Goal: Find specific page/section: Find specific page/section

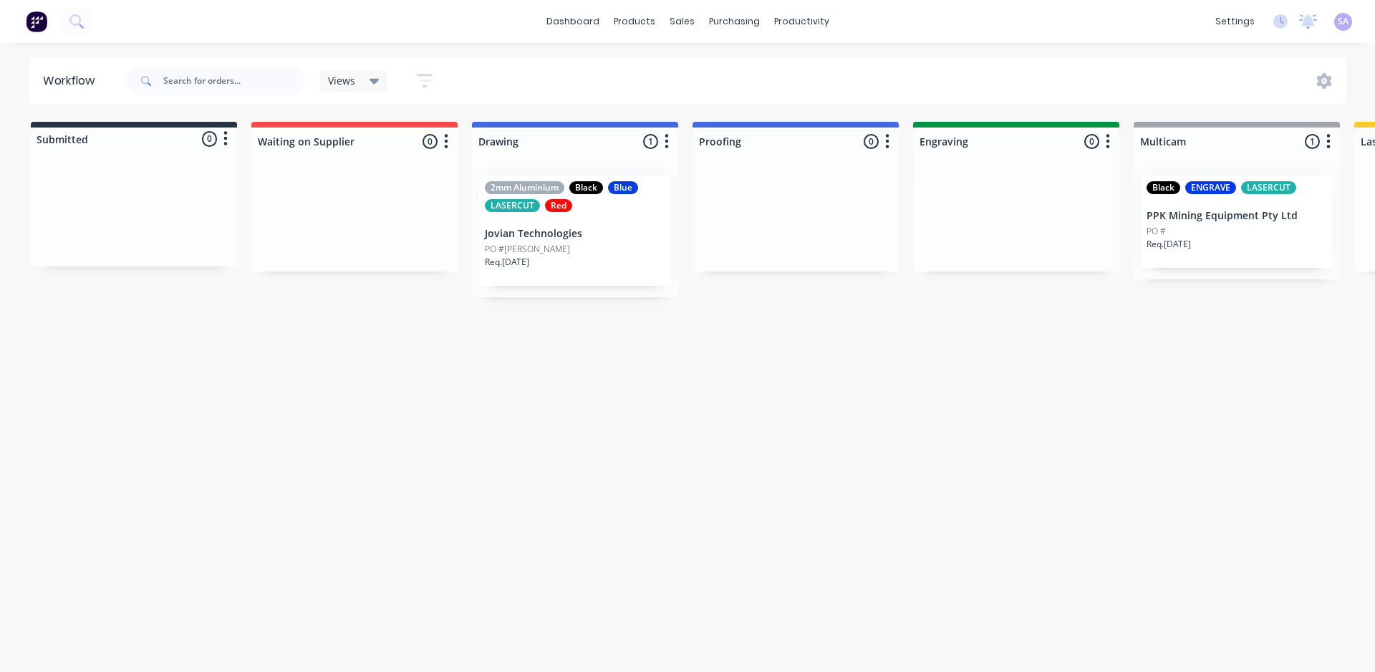
click at [565, 256] on div "Req. 15/10/25" at bounding box center [575, 268] width 180 height 24
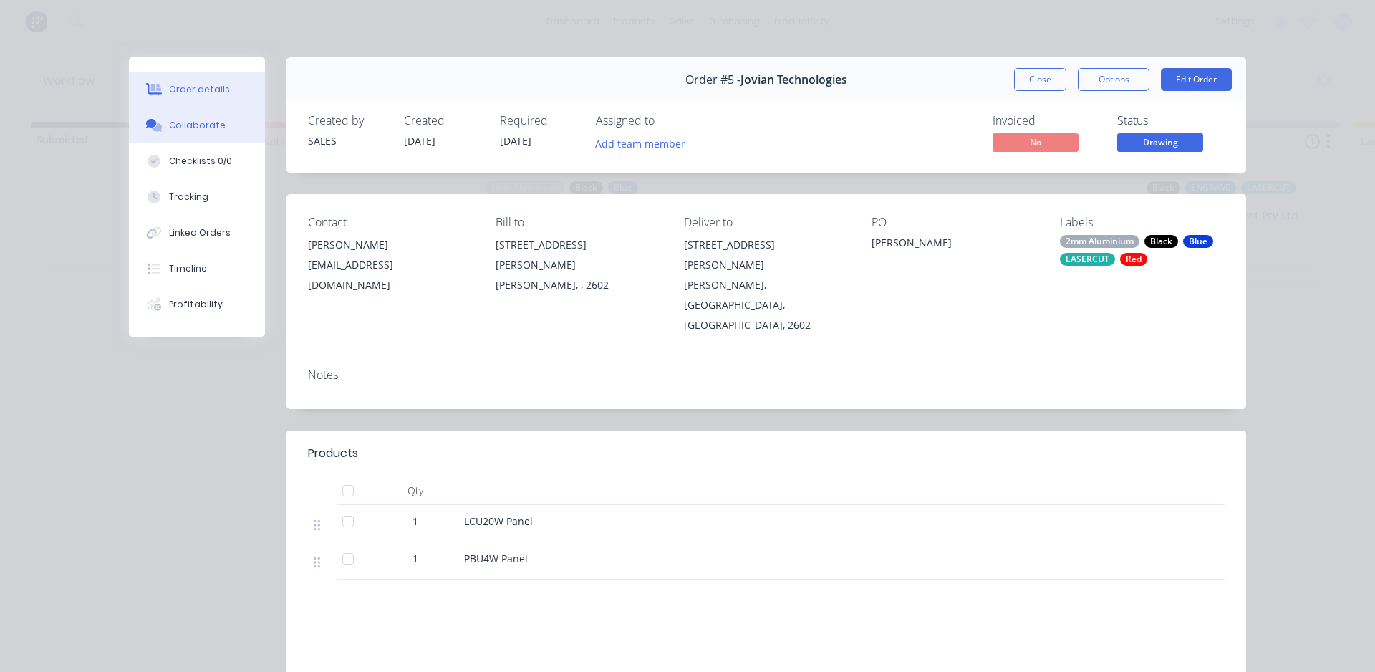
click at [171, 119] on div "Collaborate" at bounding box center [197, 125] width 57 height 13
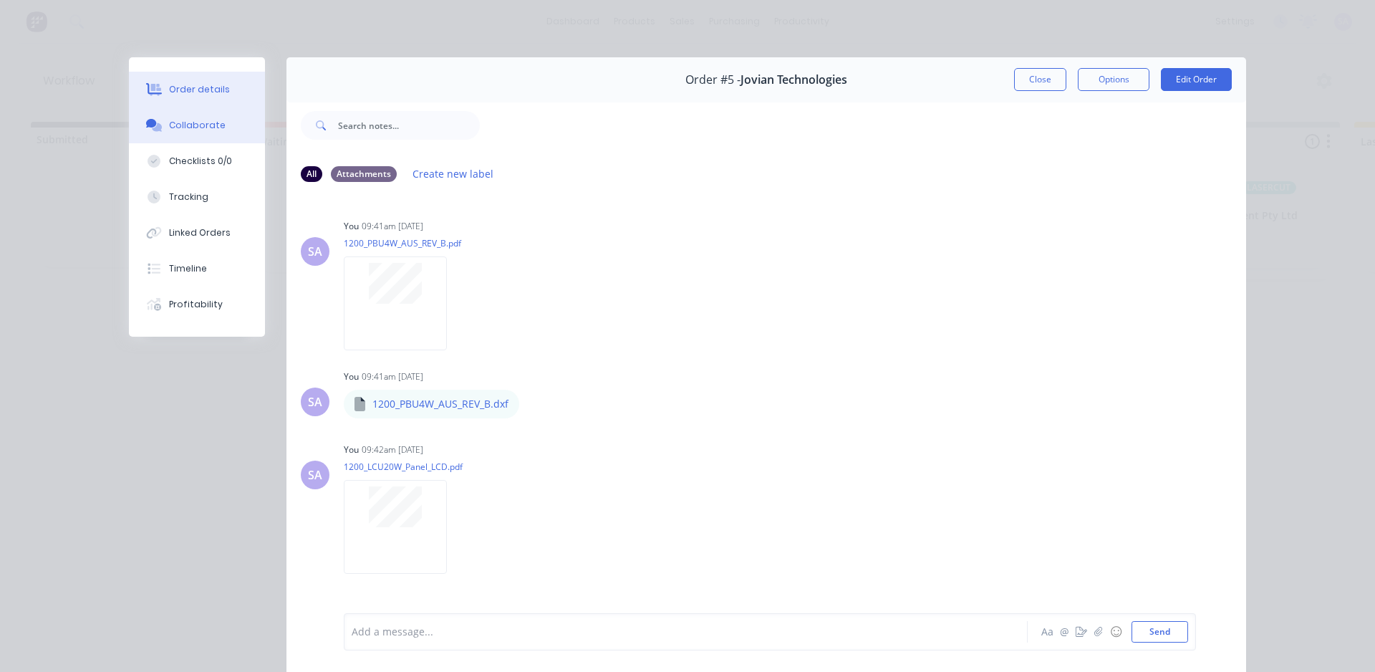
click at [223, 82] on button "Order details" at bounding box center [197, 90] width 136 height 36
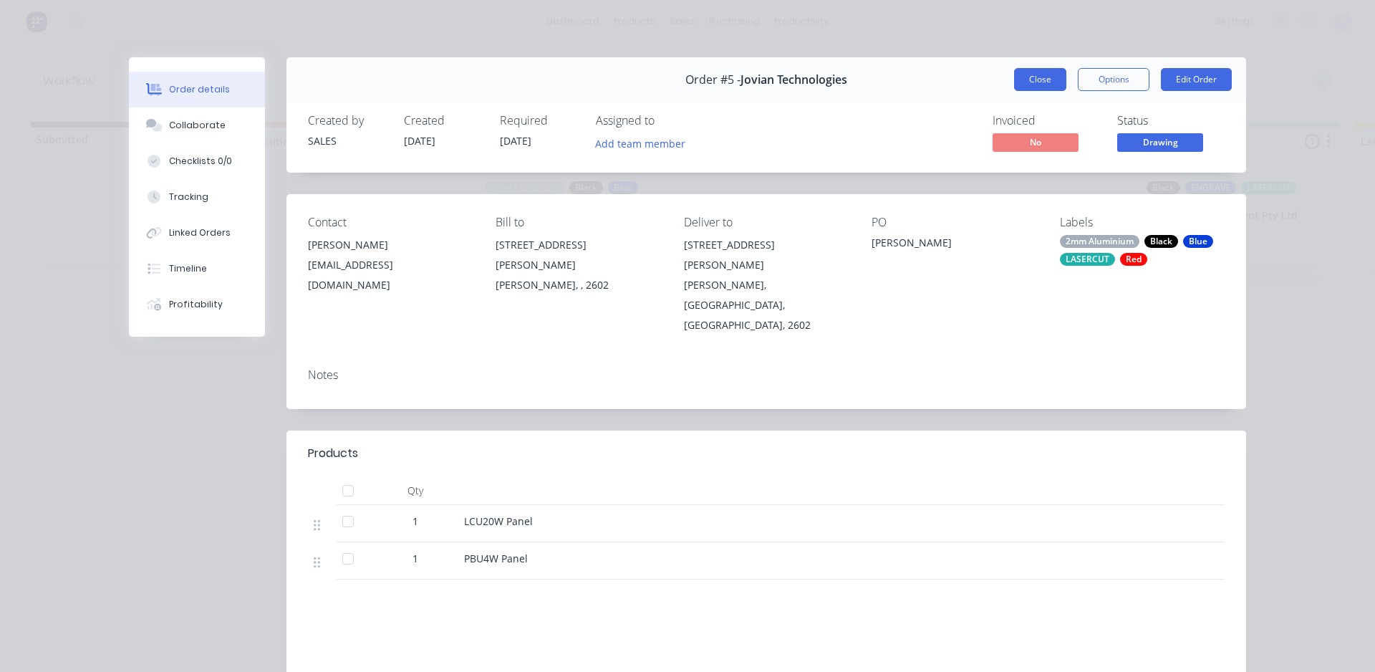
click at [1059, 76] on button "Close" at bounding box center [1040, 79] width 52 height 23
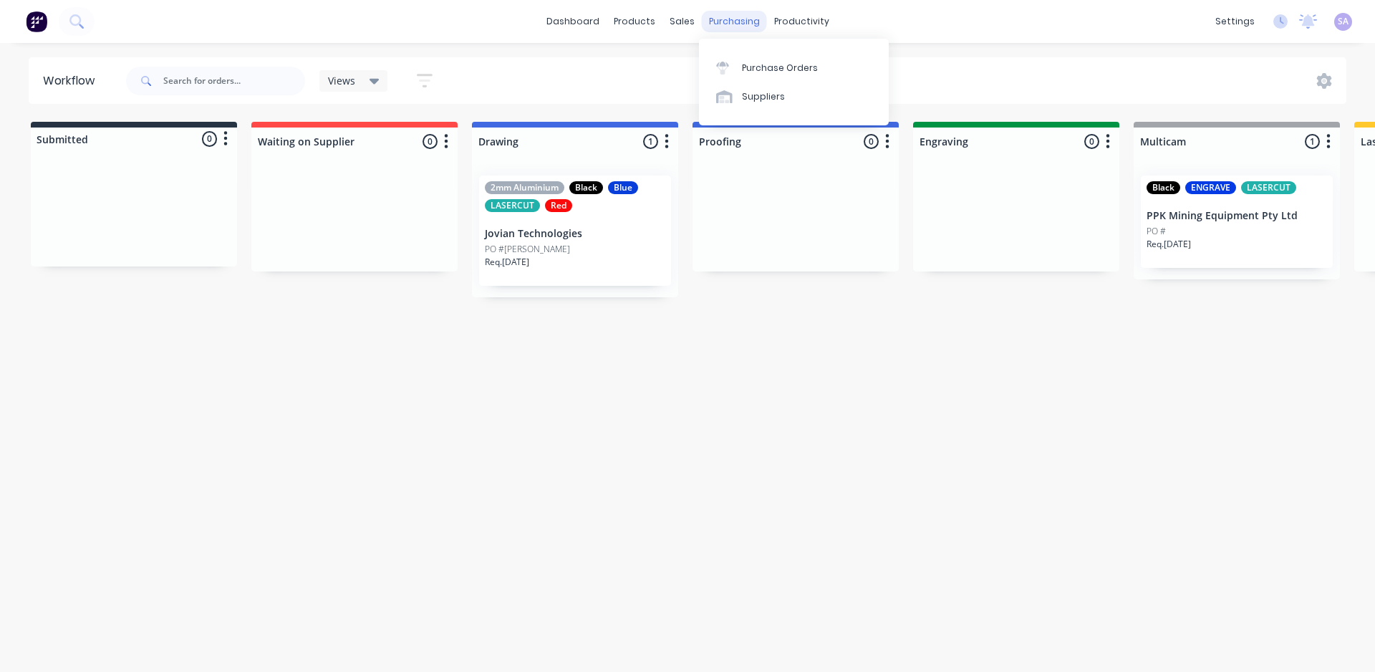
click at [738, 25] on div "purchasing" at bounding box center [734, 21] width 65 height 21
click at [658, 55] on link "Product Catalogue" at bounding box center [708, 67] width 190 height 29
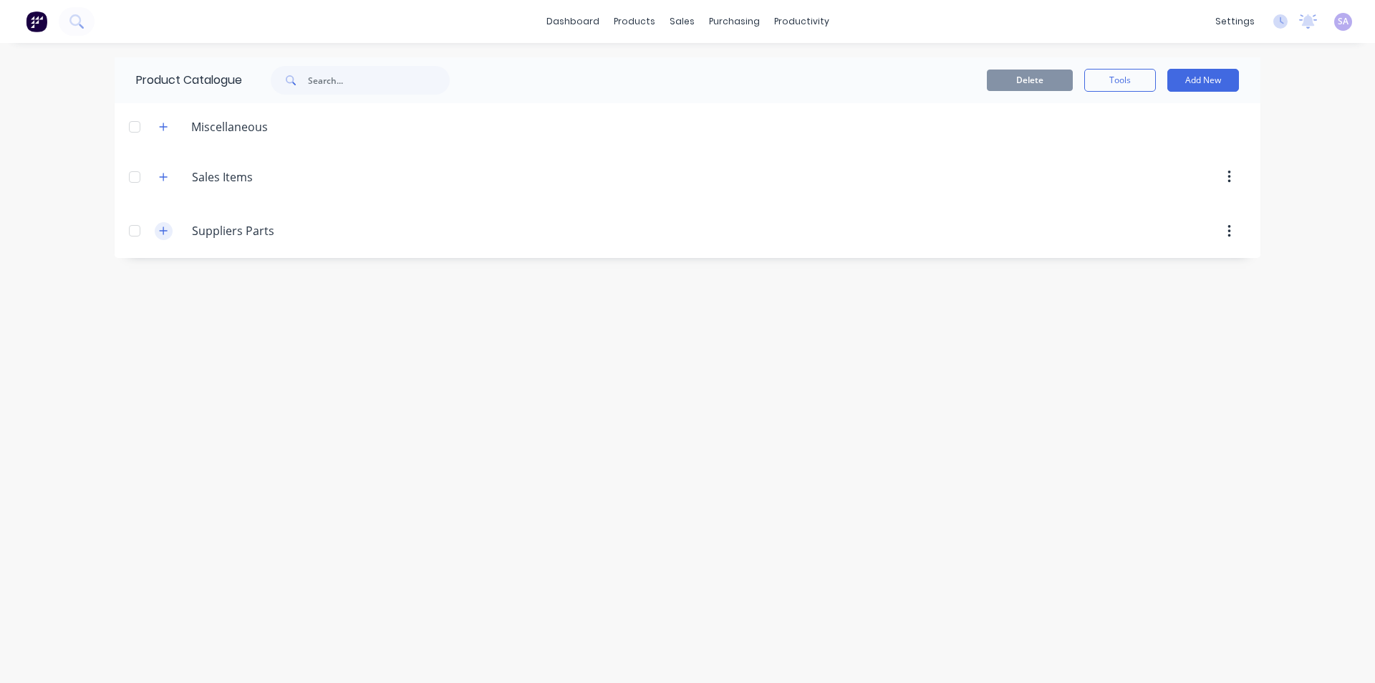
click at [159, 226] on icon "button" at bounding box center [163, 231] width 9 height 10
